Goal: Information Seeking & Learning: Learn about a topic

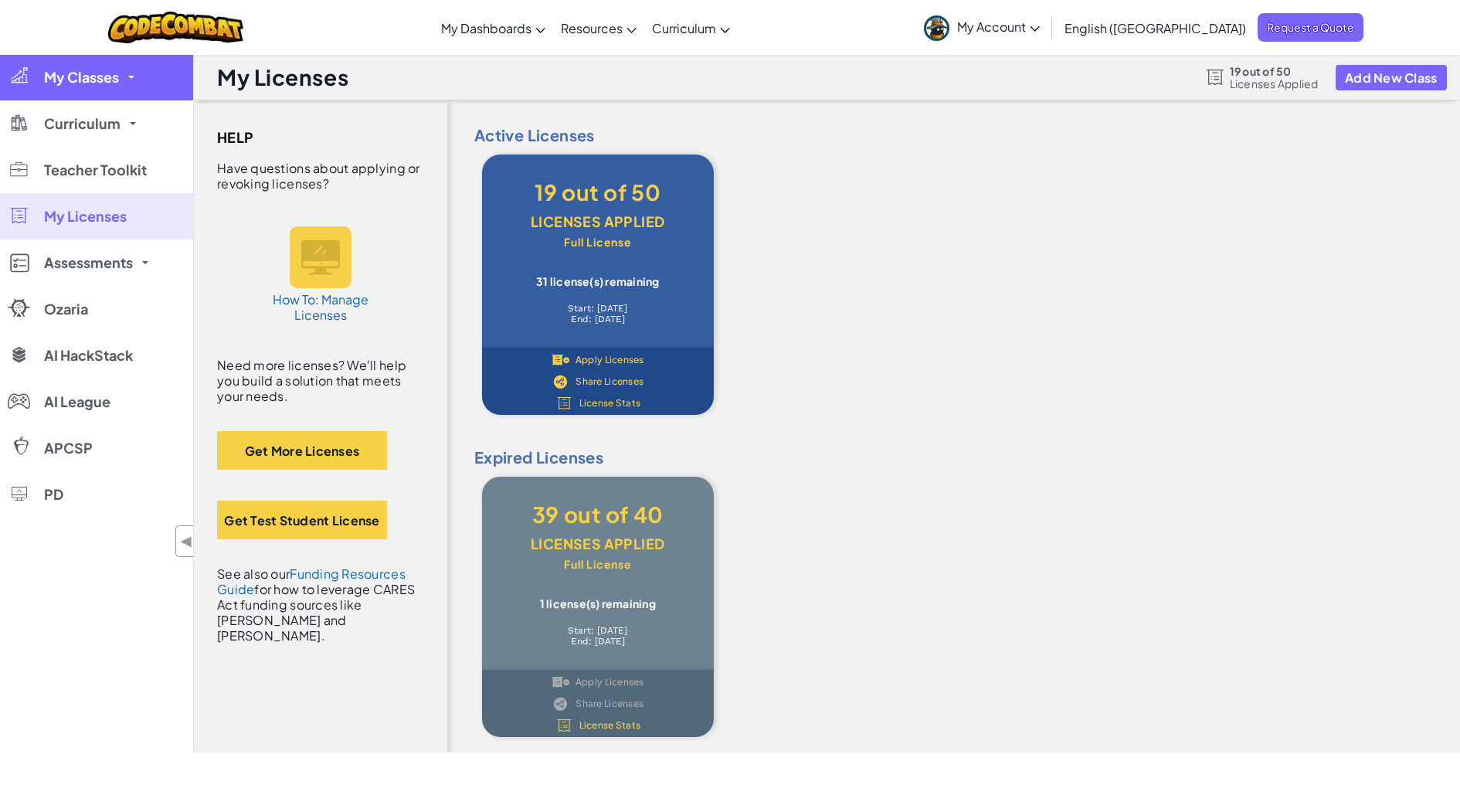
click at [106, 90] on link "My Classes" at bounding box center [96, 77] width 193 height 46
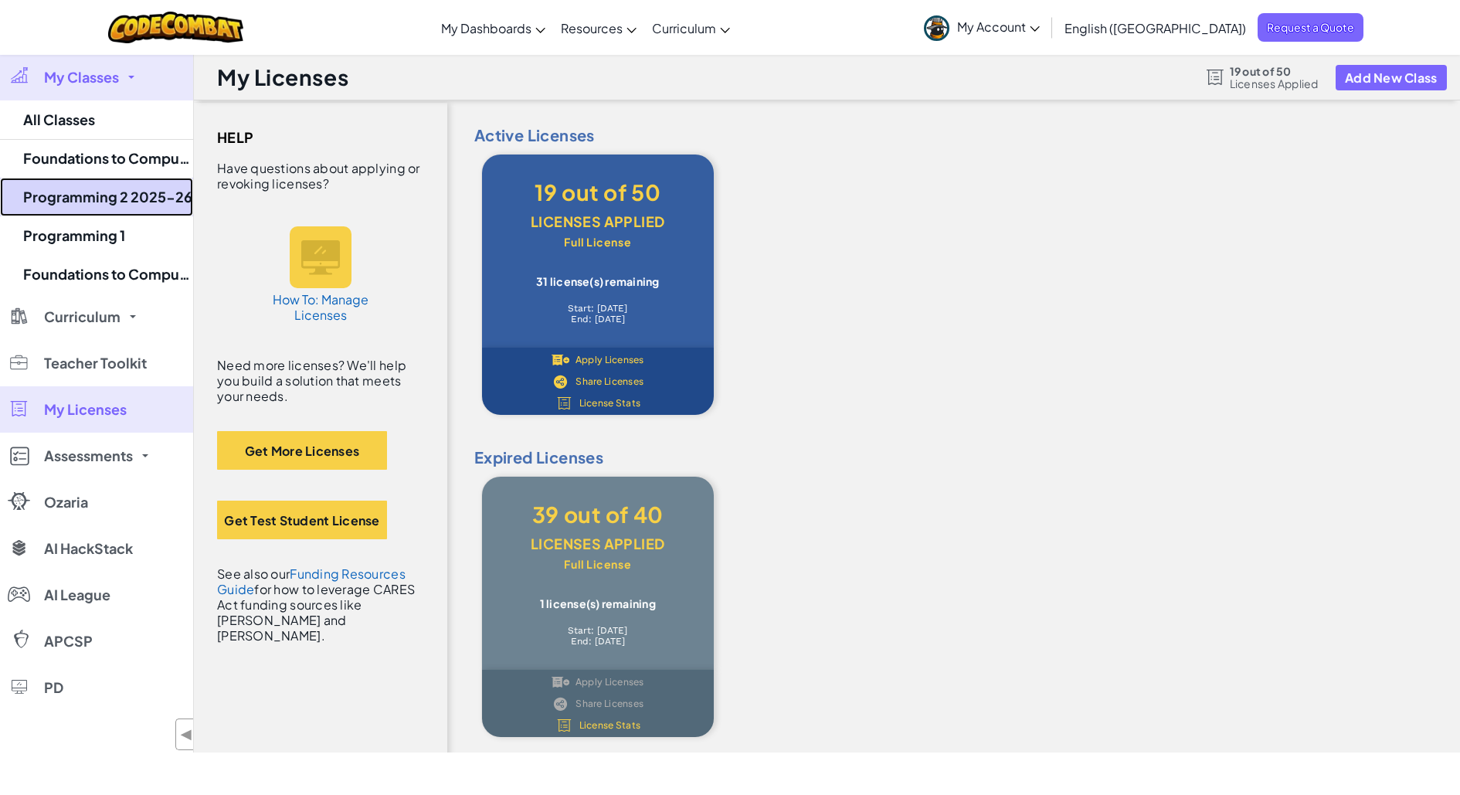
click at [117, 195] on link "Programming 2 2025-26" at bounding box center [96, 197] width 193 height 39
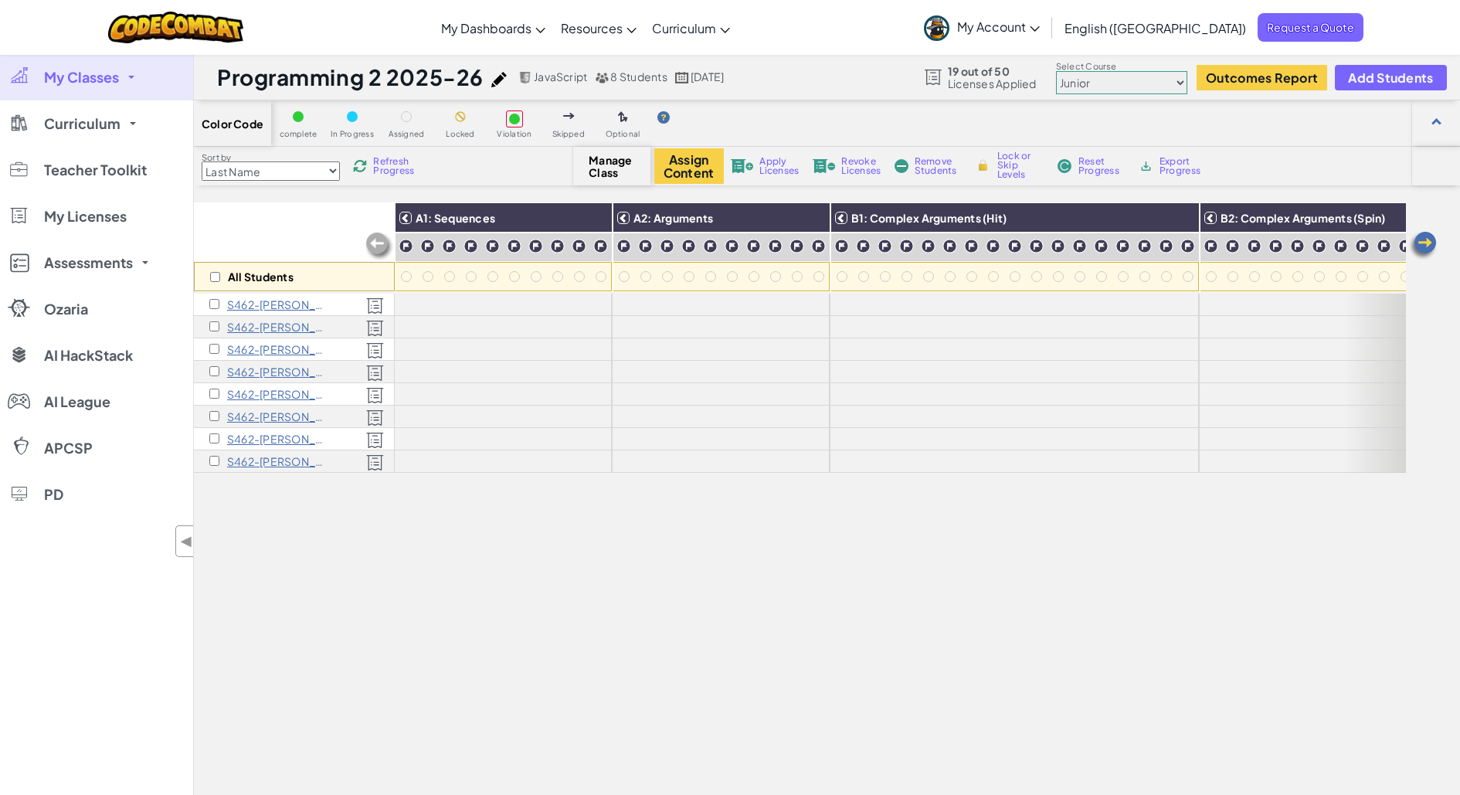
click at [1153, 80] on select "Junior Introduction to Computer Science Game Development 1 Web Development 1 Co…" at bounding box center [1121, 82] width 131 height 23
select select "5632661322961295f9428638"
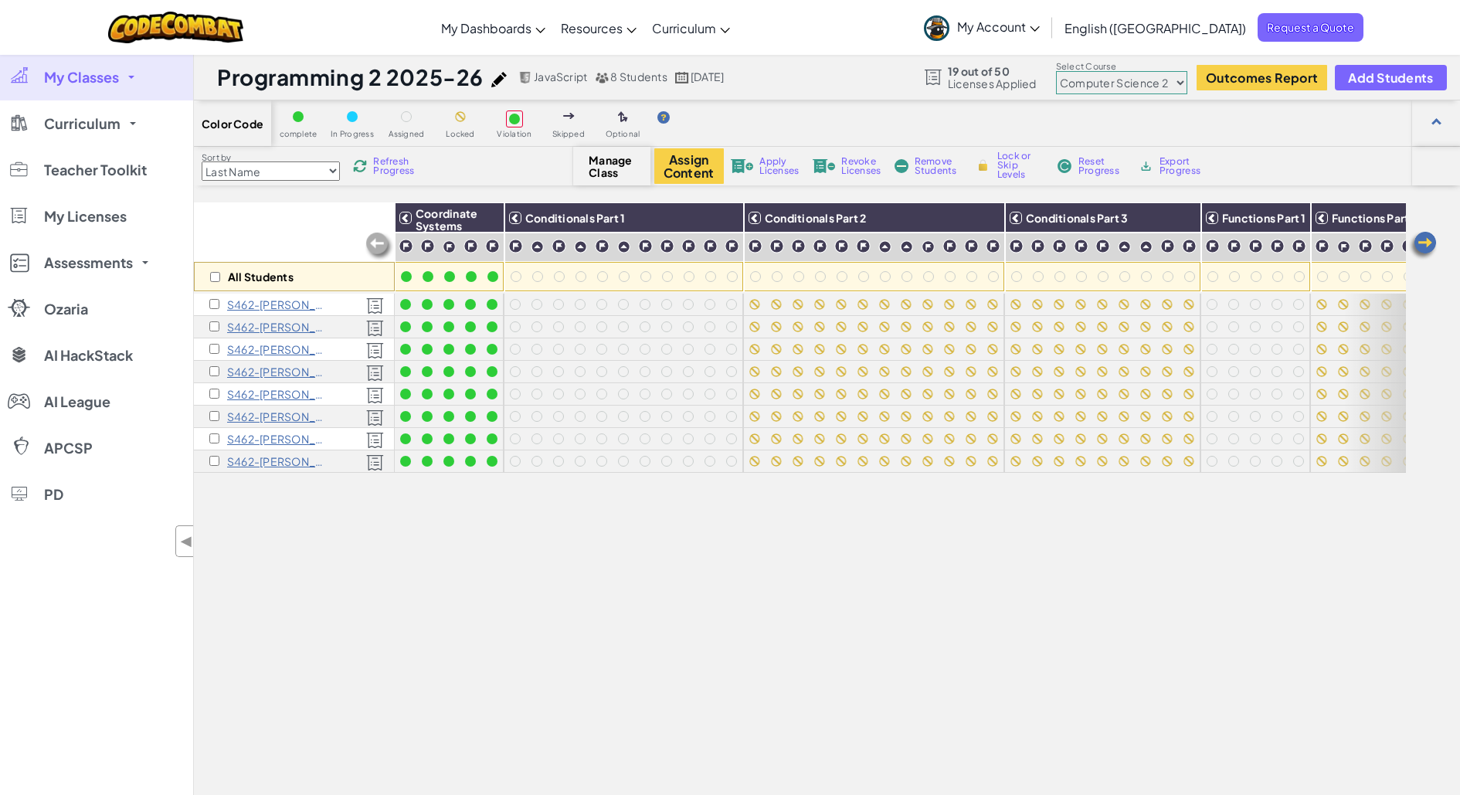
click at [616, 165] on span "Manage Class" at bounding box center [612, 166] width 46 height 25
click at [597, 167] on span "Manage Class" at bounding box center [612, 166] width 46 height 25
click at [603, 167] on span "Manage Class" at bounding box center [612, 166] width 46 height 25
click at [630, 77] on span "8 Students" at bounding box center [638, 77] width 56 height 14
click at [126, 171] on span "Teacher Toolkit" at bounding box center [95, 170] width 103 height 14
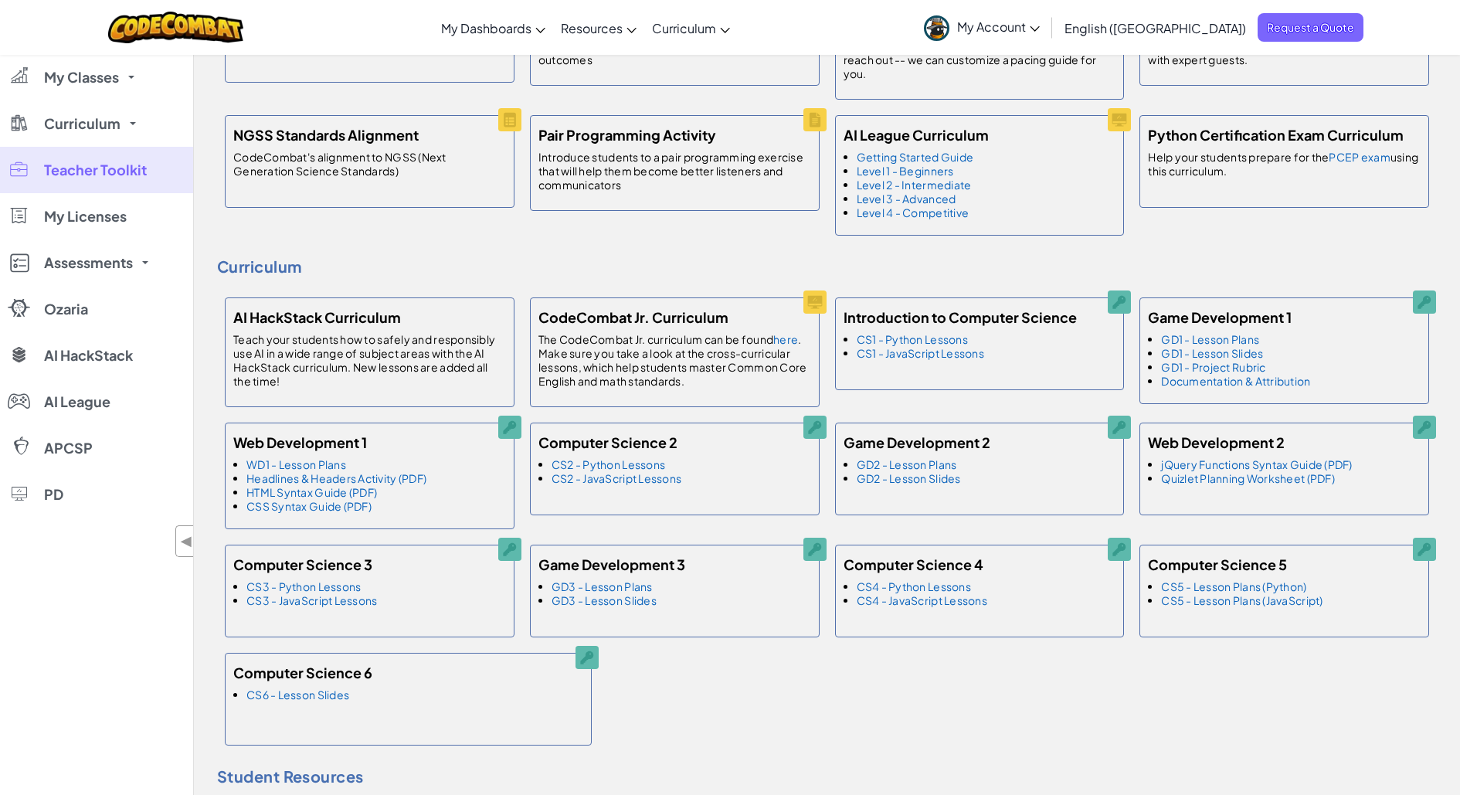
scroll to position [481, 0]
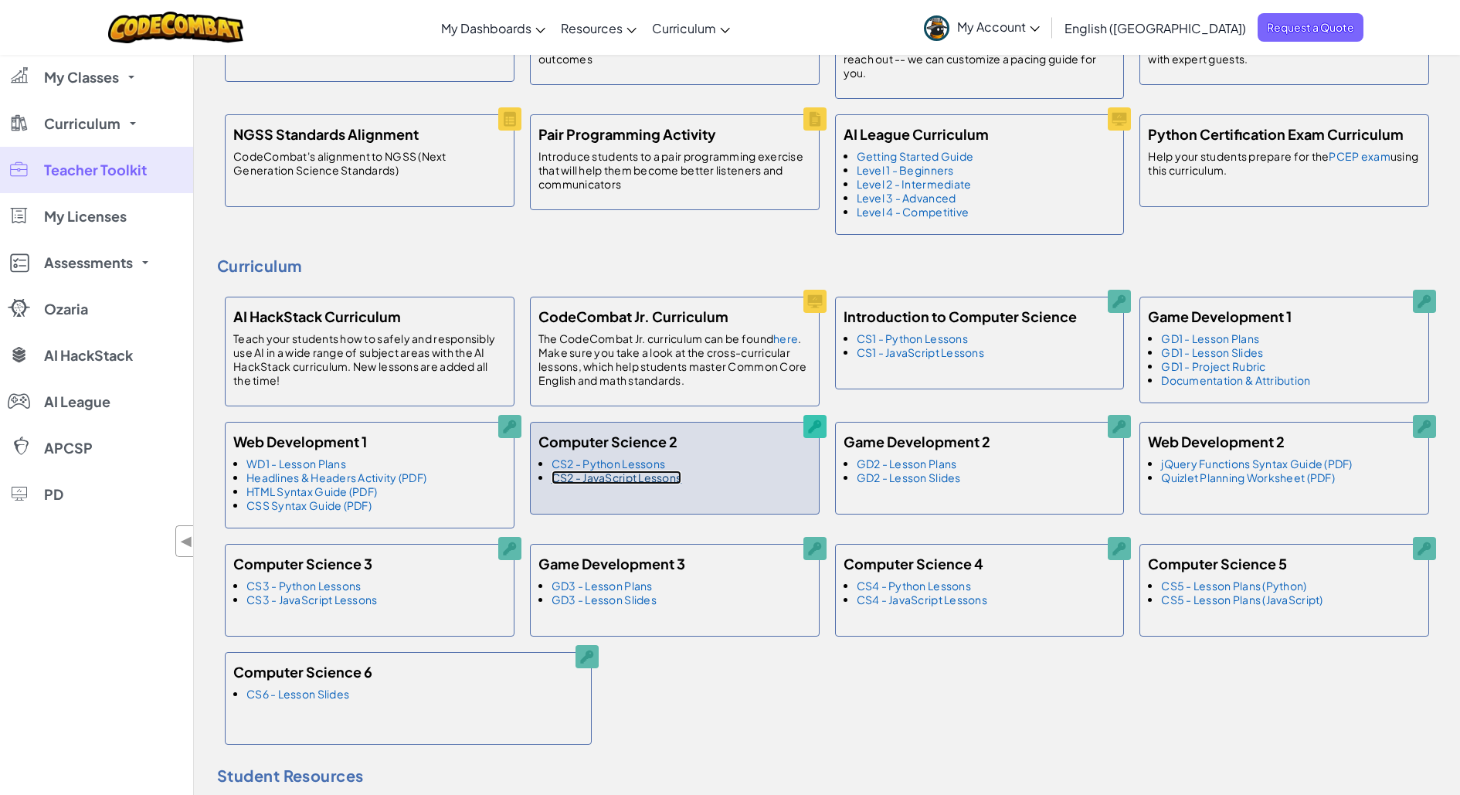
click at [637, 474] on link "CS2 - JavaScript Lessons" at bounding box center [617, 478] width 130 height 14
